Goal: Navigation & Orientation: Go to known website

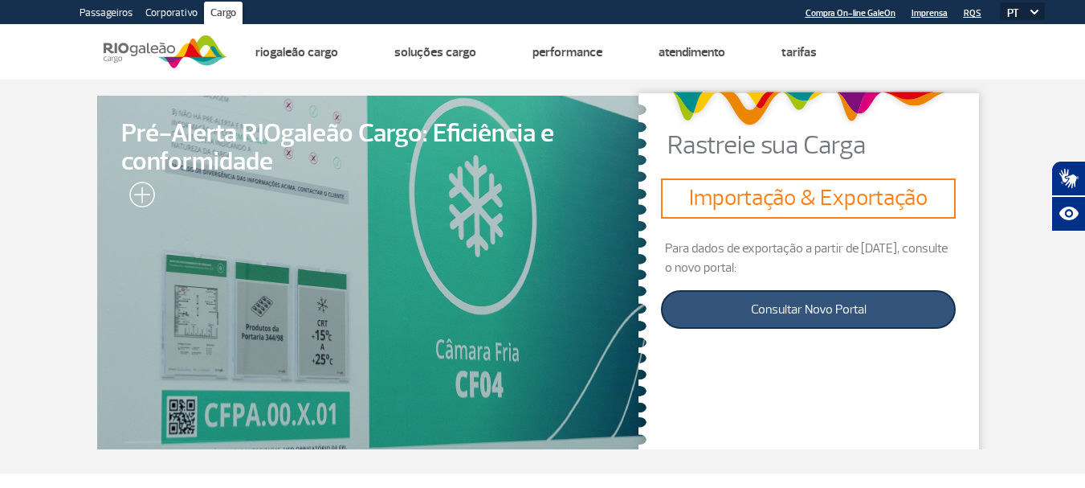
click at [774, 309] on link "Consultar Novo Portal" at bounding box center [808, 309] width 295 height 39
click at [779, 311] on link "Consultar Novo Portal" at bounding box center [808, 309] width 295 height 39
click at [791, 309] on link "Consultar Novo Portal" at bounding box center [808, 309] width 295 height 39
click at [795, 303] on link "Consultar Novo Portal" at bounding box center [808, 309] width 295 height 39
click at [796, 309] on link "Consultar Novo Portal" at bounding box center [808, 309] width 295 height 39
